Goal: Find specific page/section: Find specific page/section

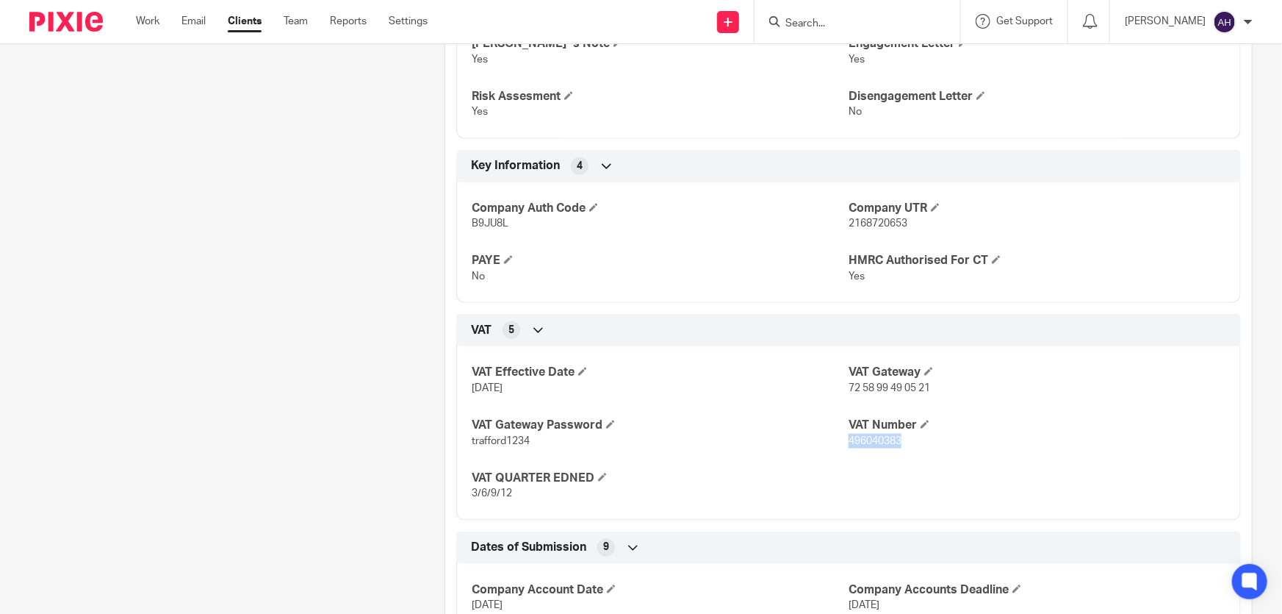
scroll to position [601, 0]
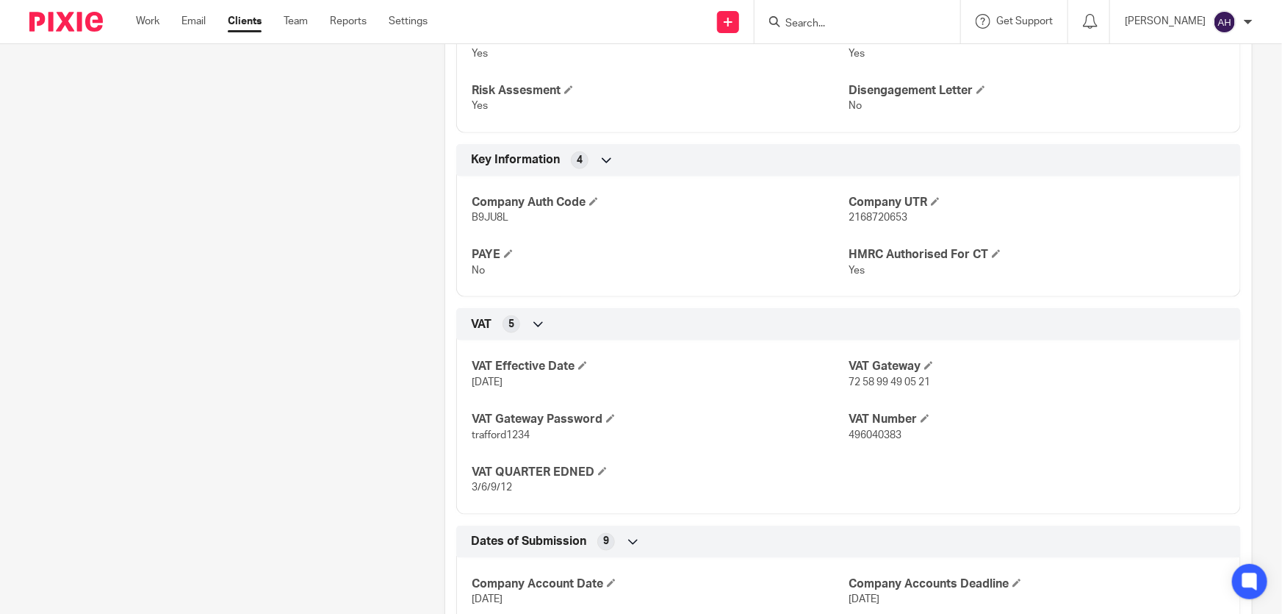
drag, startPoint x: 911, startPoint y: 30, endPoint x: 908, endPoint y: 21, distance: 10.2
click at [639, 30] on form at bounding box center [862, 21] width 157 height 18
click at [639, 12] on form at bounding box center [862, 21] width 157 height 18
click at [639, 29] on input "Search" at bounding box center [850, 24] width 132 height 13
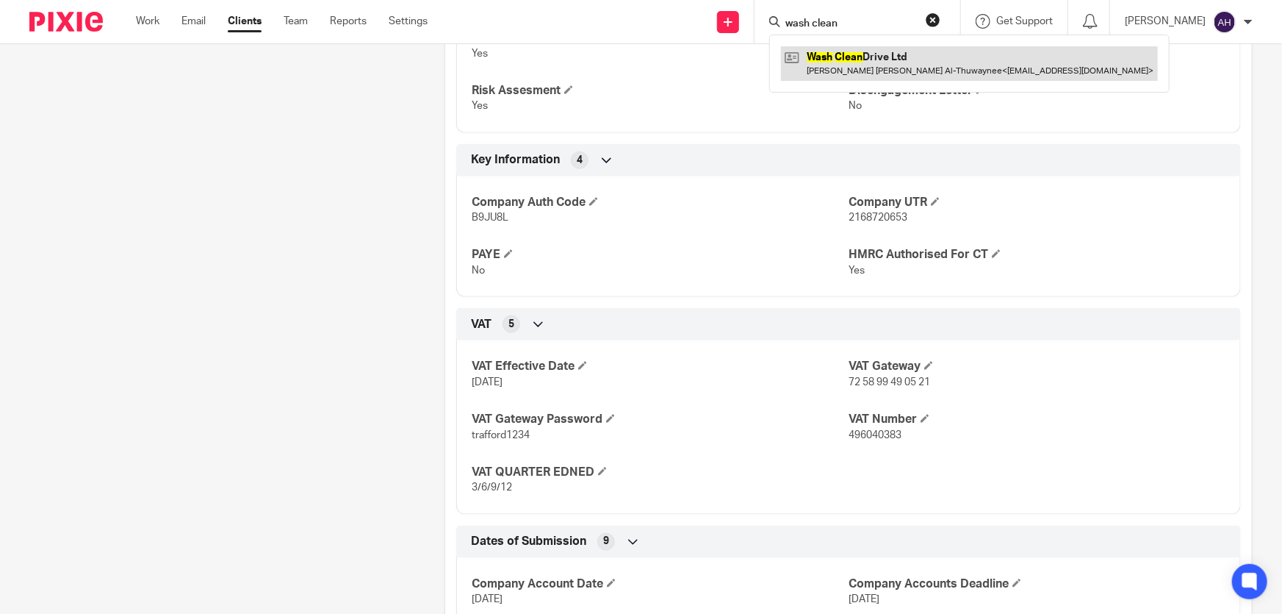
type input "wash clean"
click at [639, 66] on link at bounding box center [969, 63] width 377 height 34
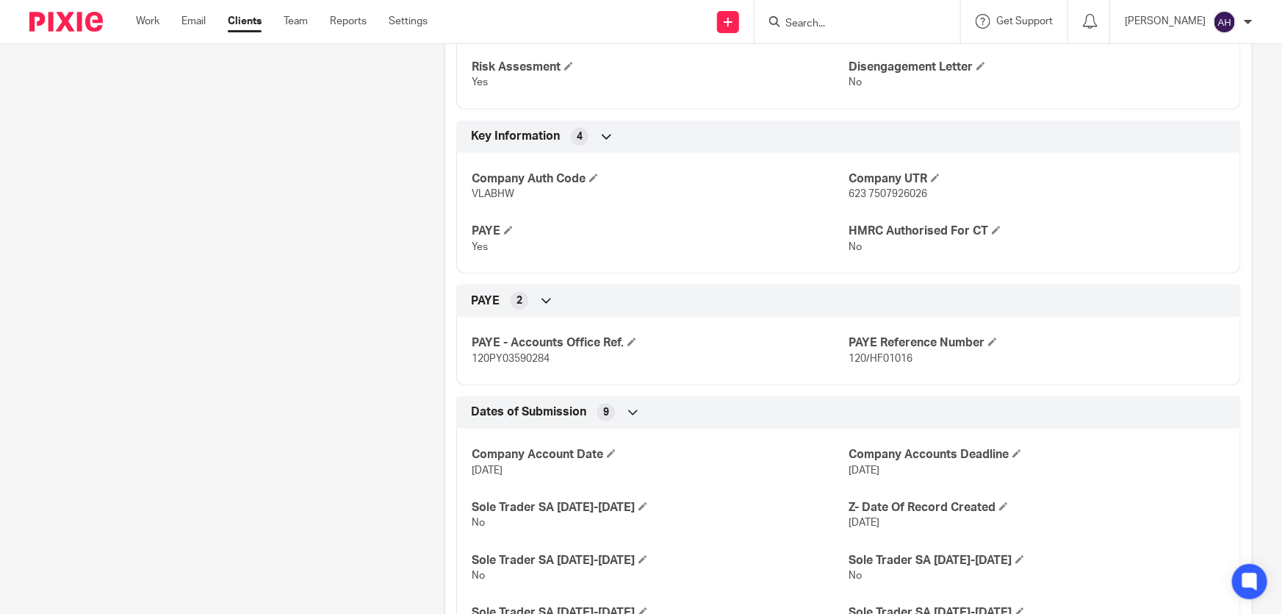
scroll to position [559, 0]
